Goal: Check status: Check status

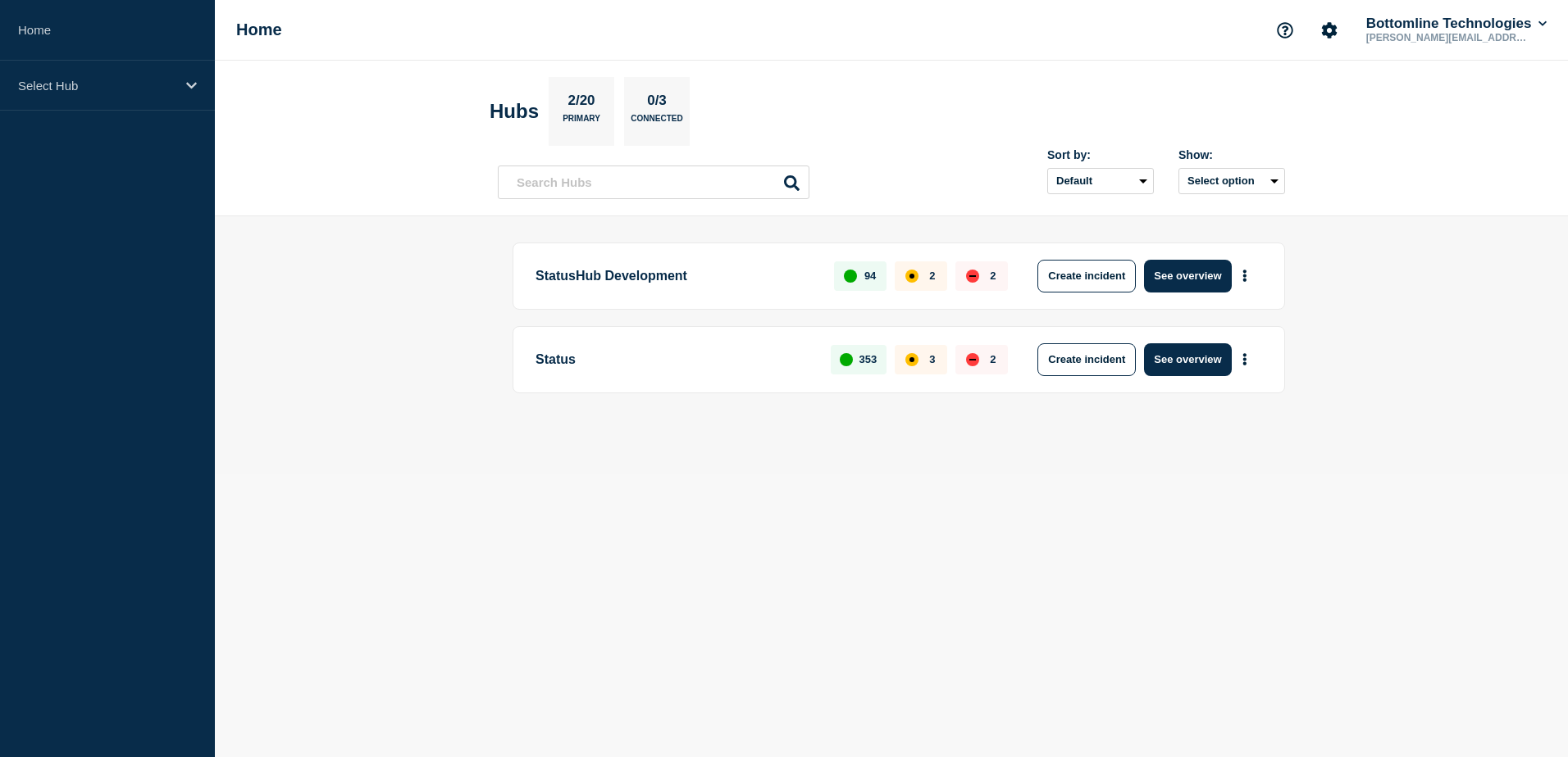
click at [977, 357] on div "down" at bounding box center [972, 359] width 13 height 13
click at [1180, 357] on button "See overview" at bounding box center [1187, 359] width 87 height 32
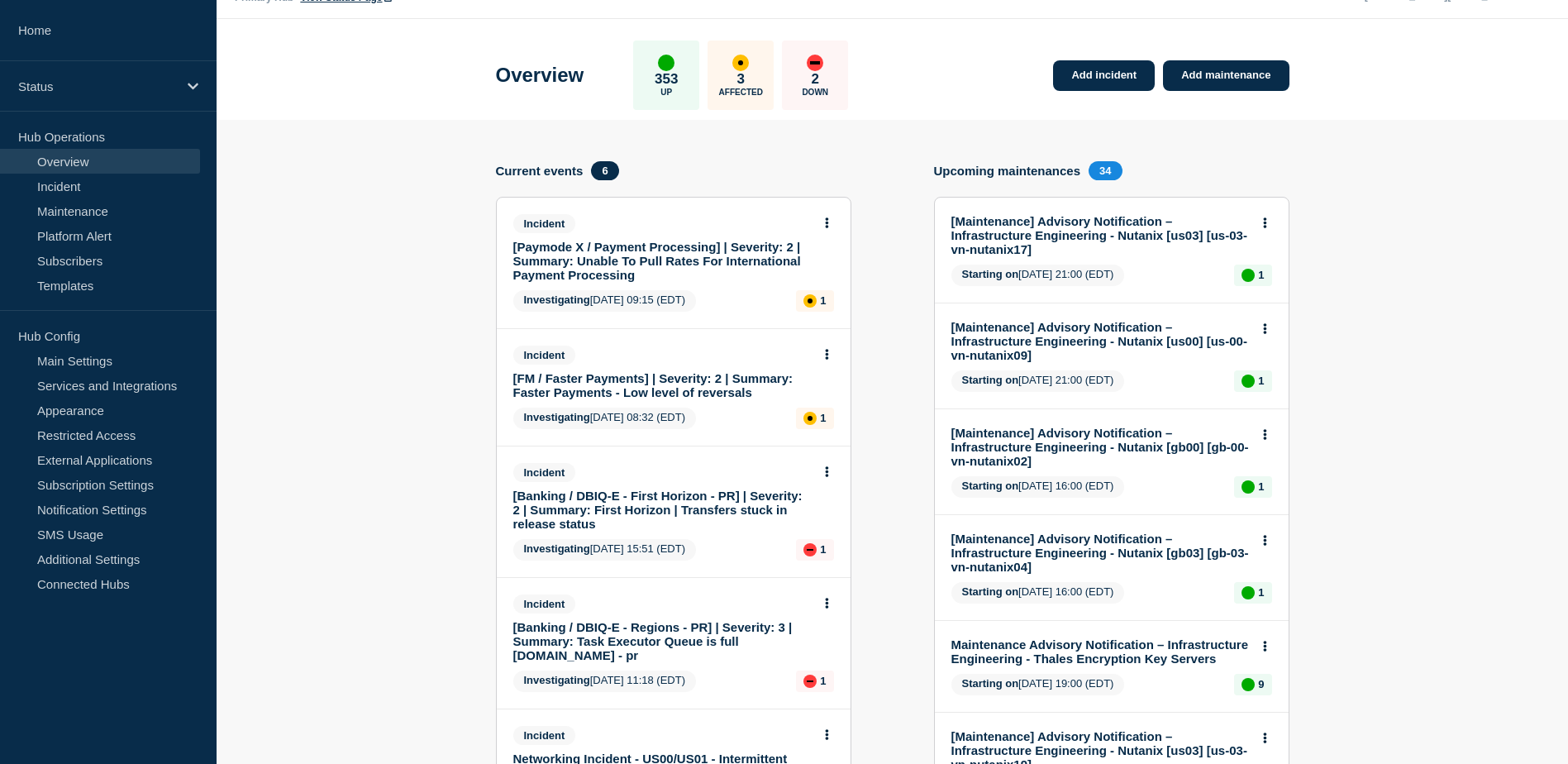
scroll to position [82, 0]
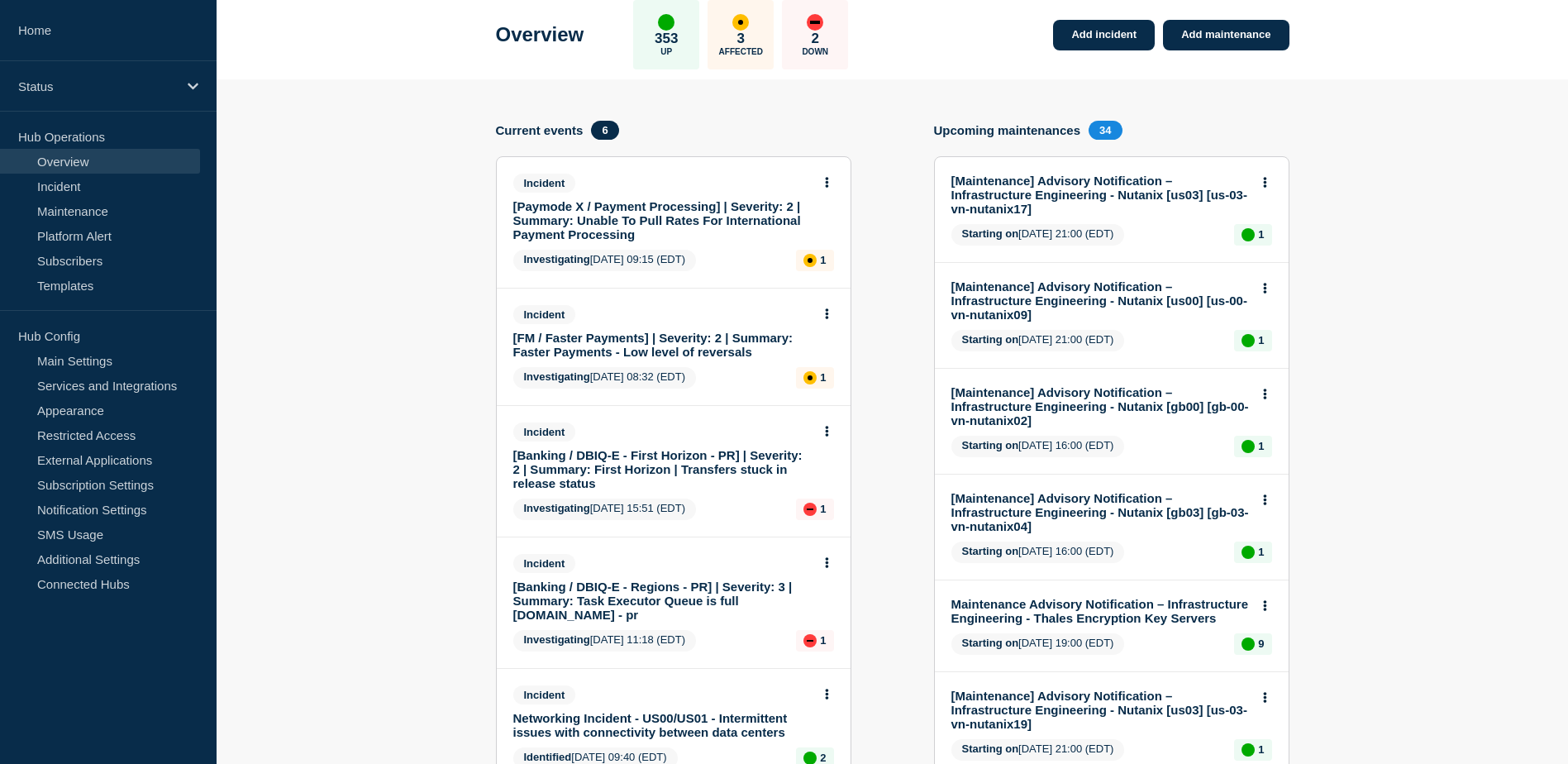
click at [660, 460] on link "[Banking / DBIQ-E - First Horizon - PR] | Severity: 2 | Summary: First Horizon …" at bounding box center [663, 469] width 299 height 43
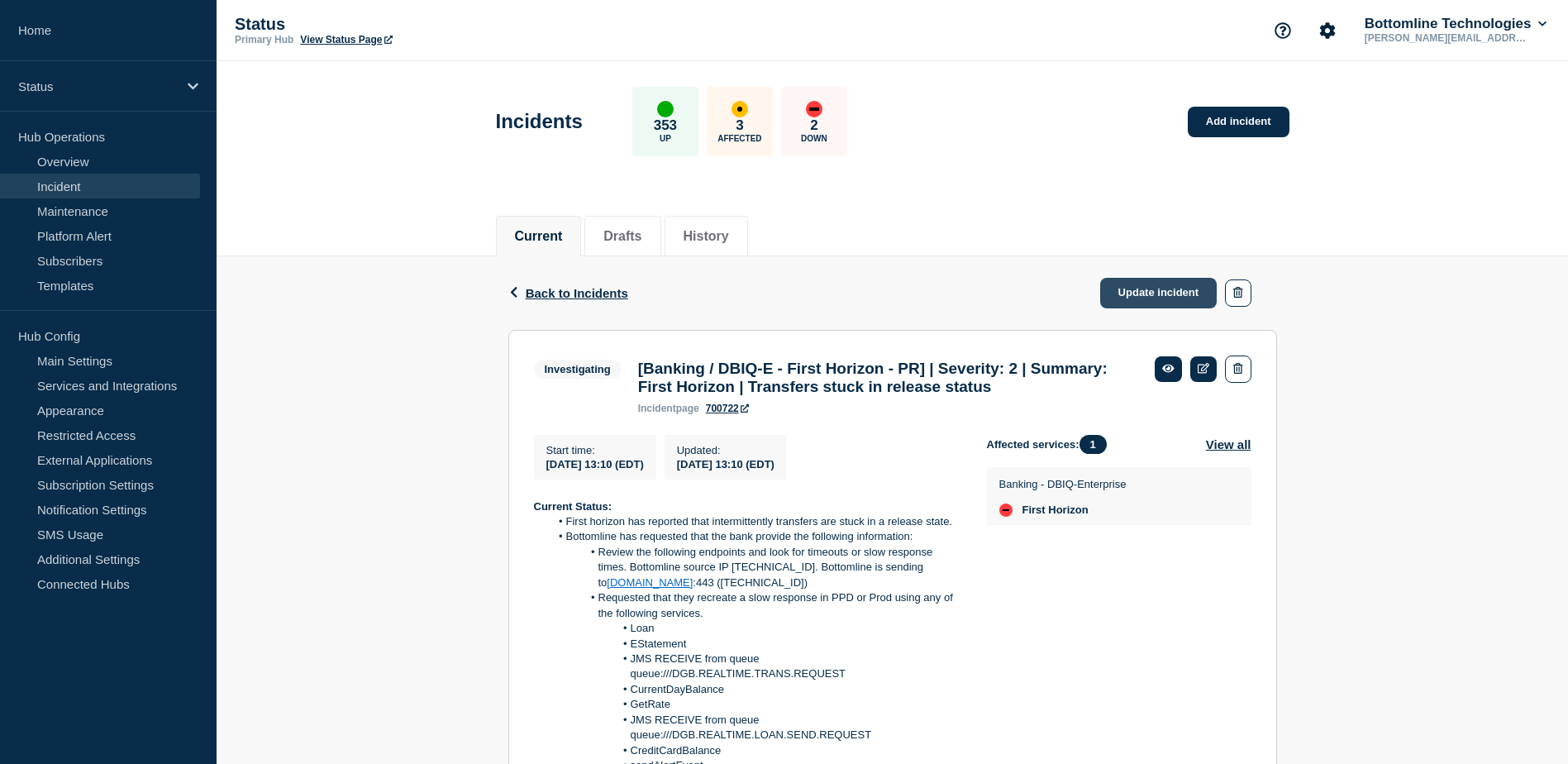
click at [1150, 291] on link "Update incident" at bounding box center [1158, 293] width 117 height 31
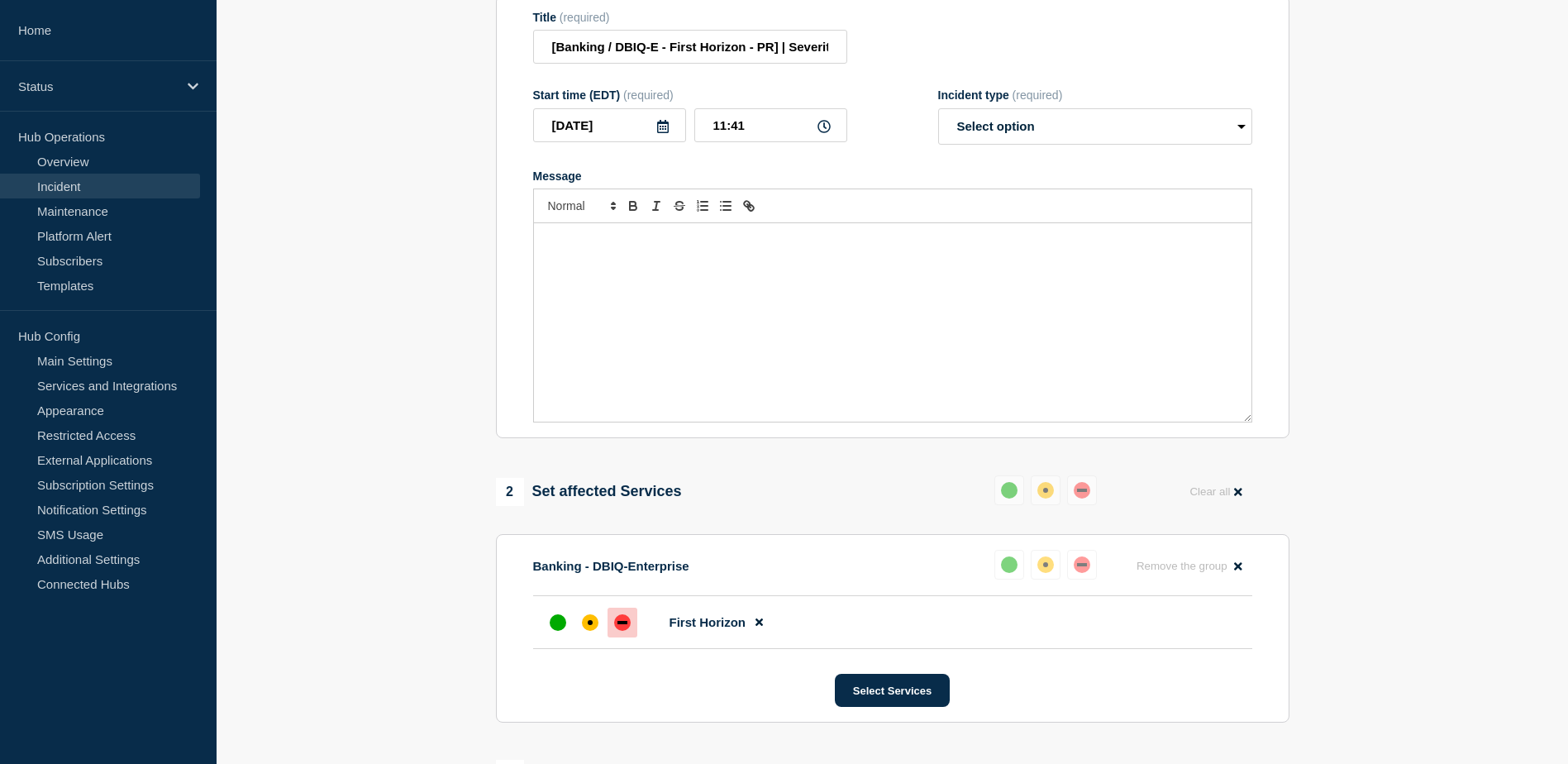
scroll to position [330, 0]
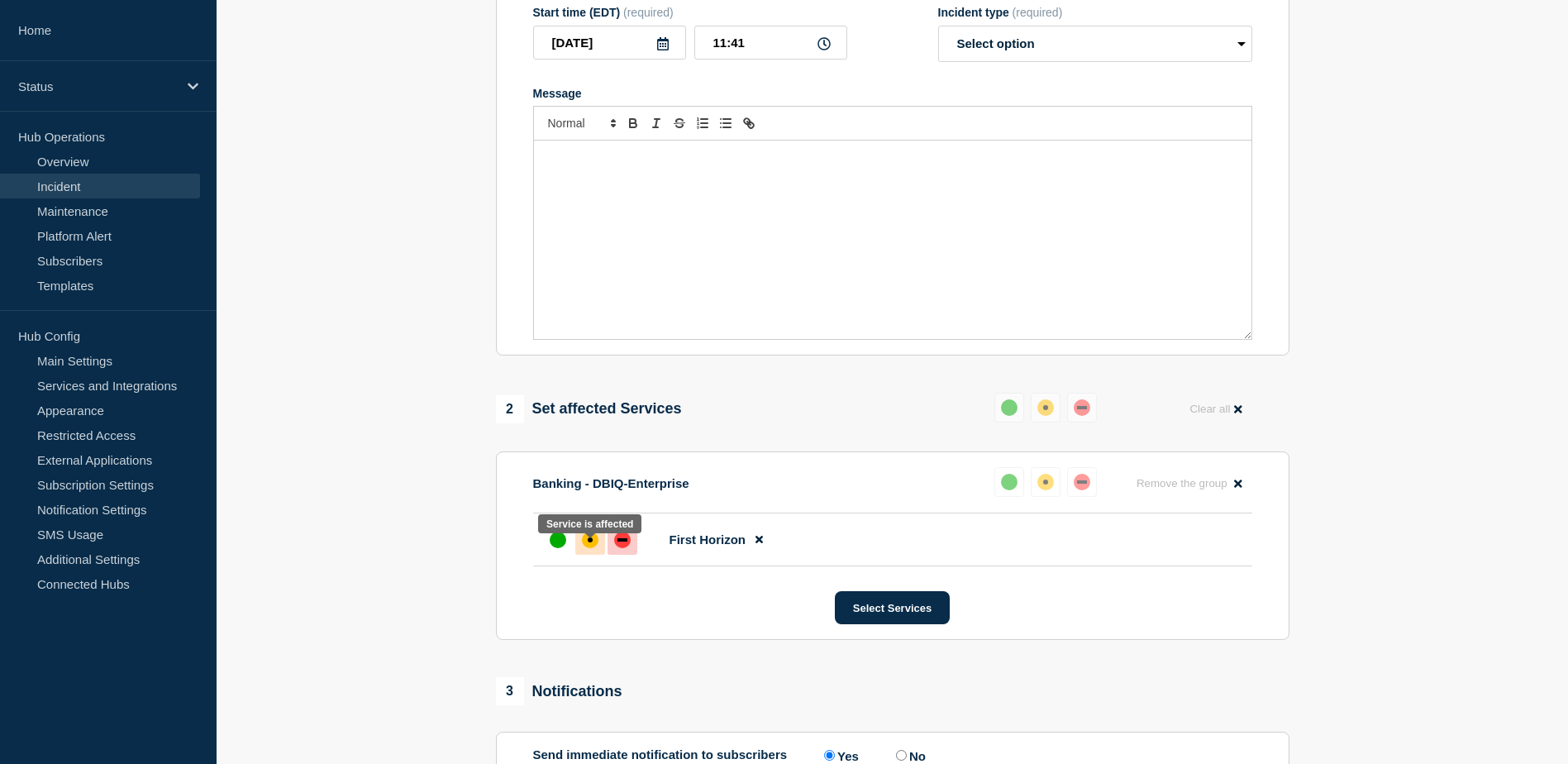
click at [592, 543] on div "affected" at bounding box center [590, 540] width 5 height 5
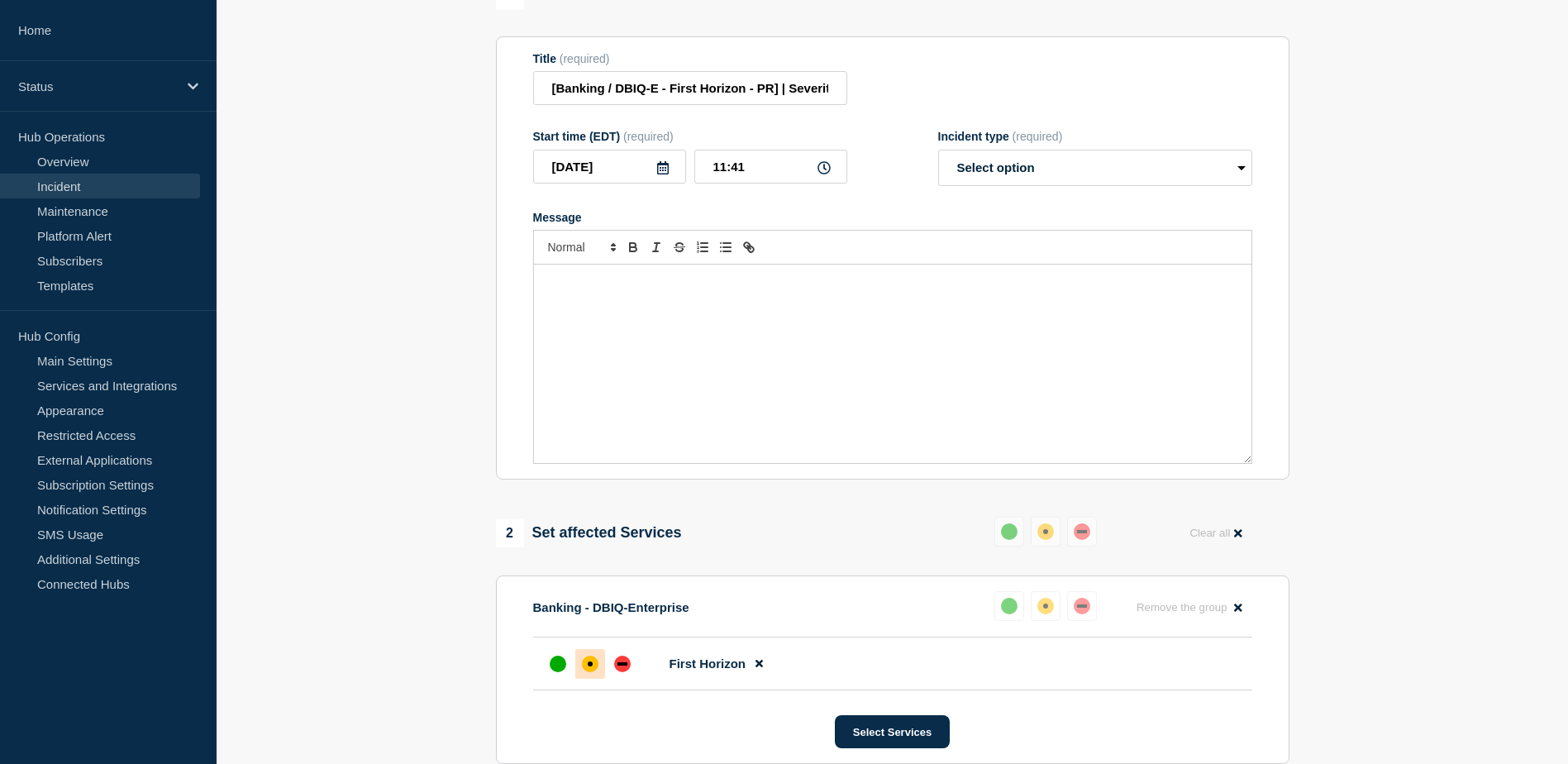
scroll to position [0, 0]
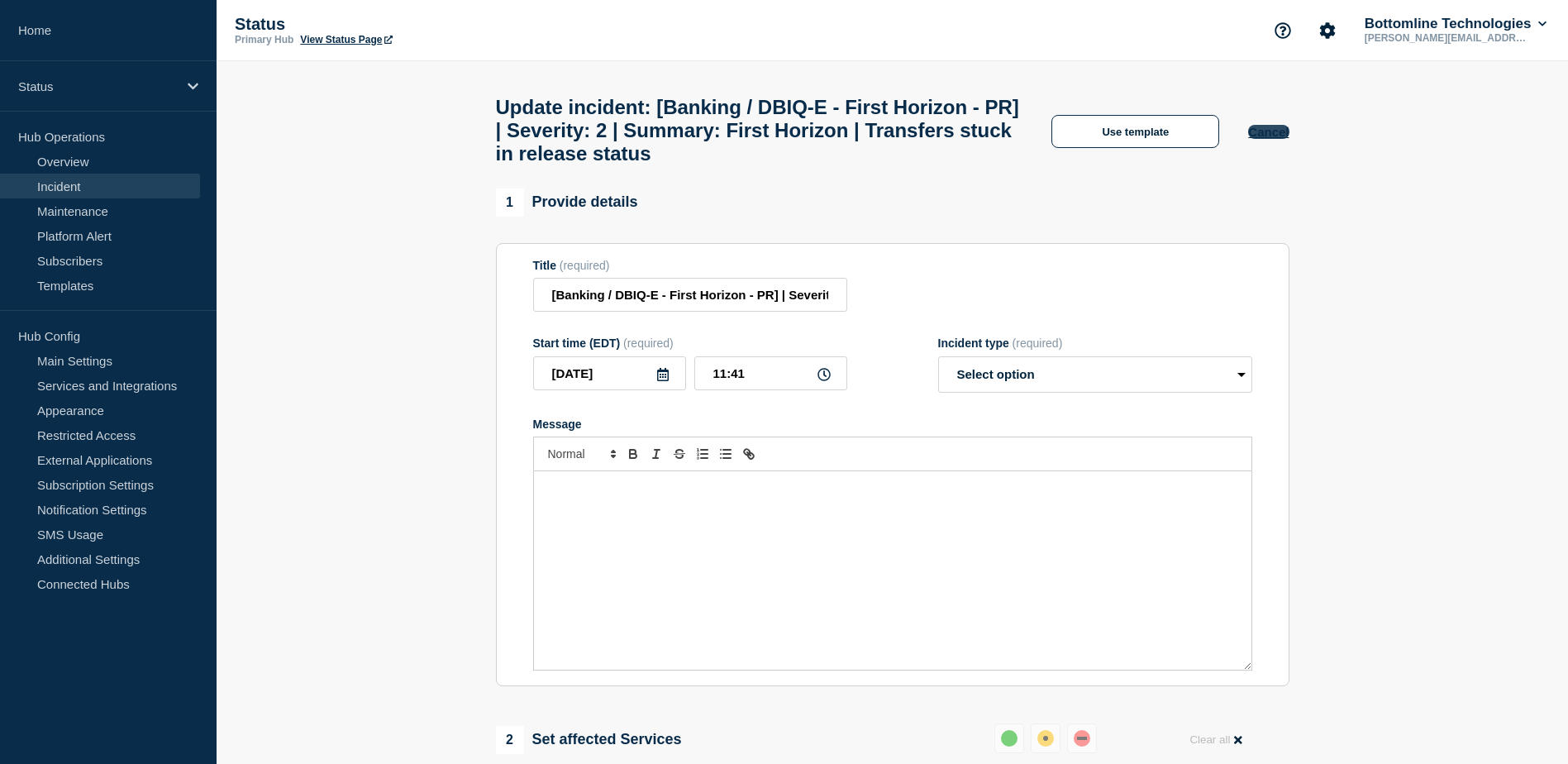
click at [1268, 139] on button "Cancel" at bounding box center [1268, 132] width 41 height 14
